Goal: Check status

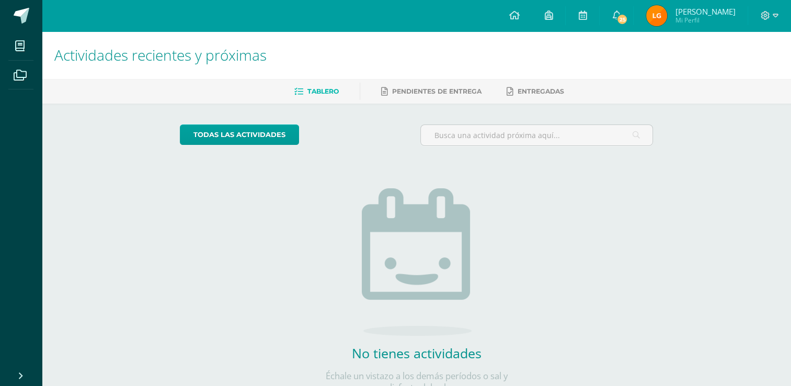
click at [667, 8] on img at bounding box center [656, 15] width 21 height 21
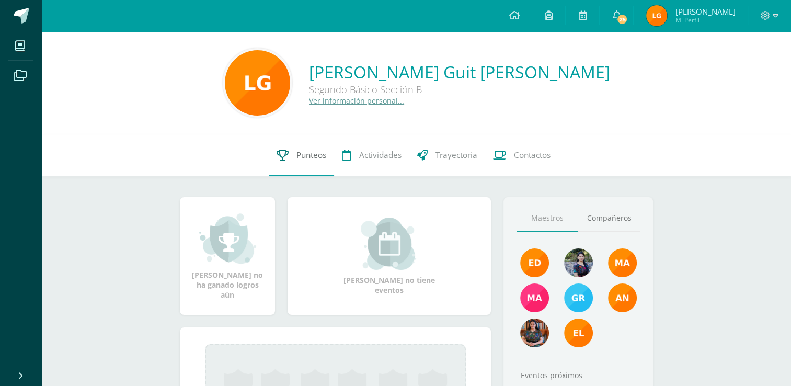
click at [303, 164] on link "Punteos" at bounding box center [301, 155] width 65 height 42
